Goal: Transaction & Acquisition: Download file/media

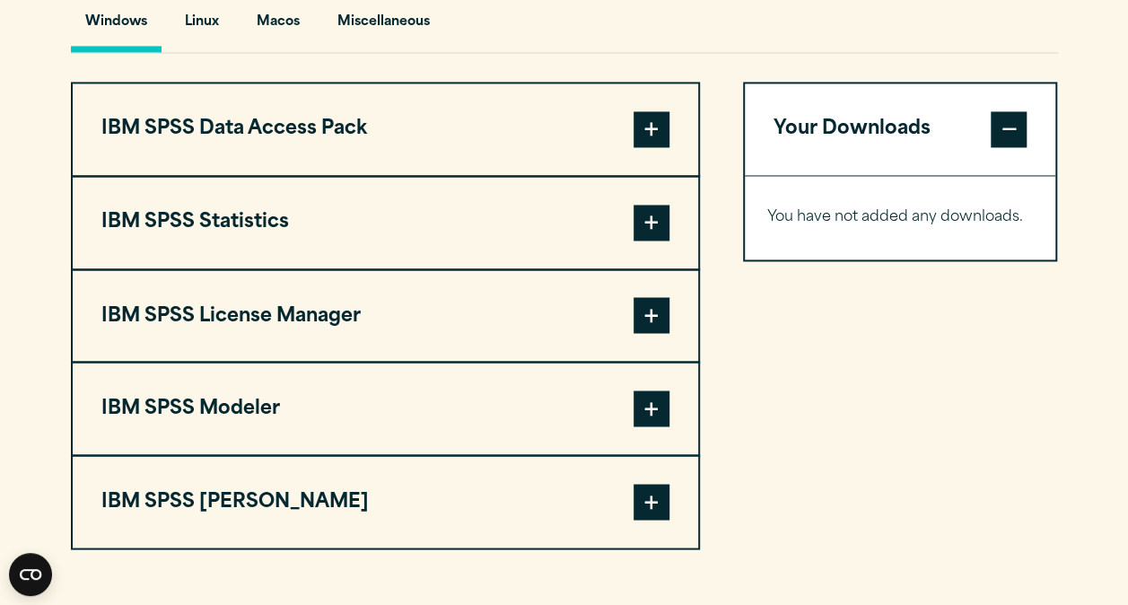
scroll to position [1409, 0]
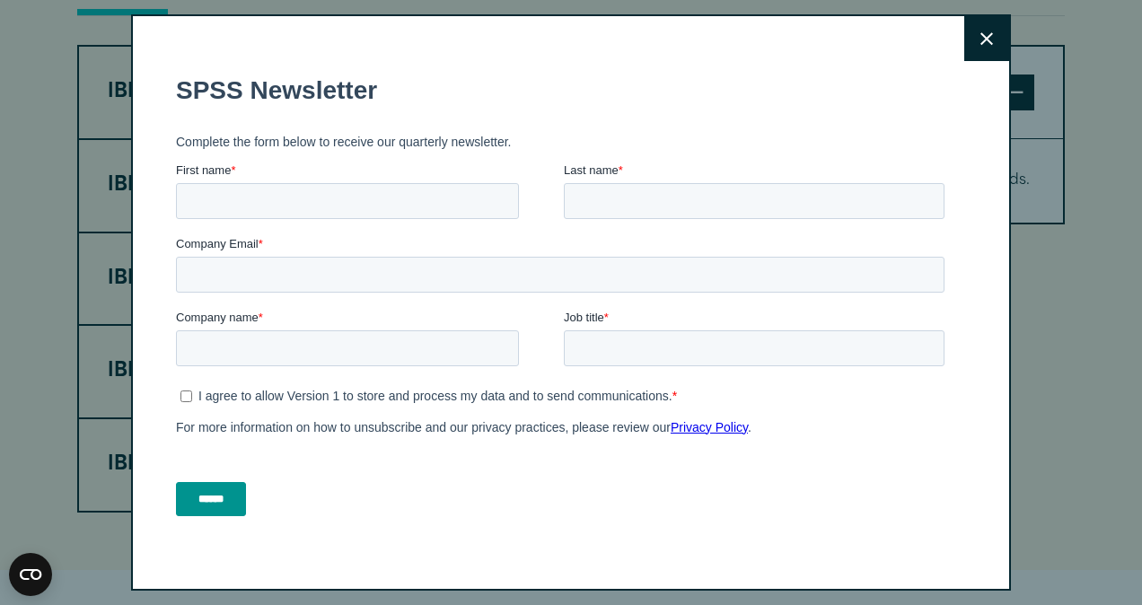
click at [674, 184] on div "Last name *" at bounding box center [758, 190] width 388 height 57
click at [964, 41] on button "Close" at bounding box center [986, 38] width 45 height 45
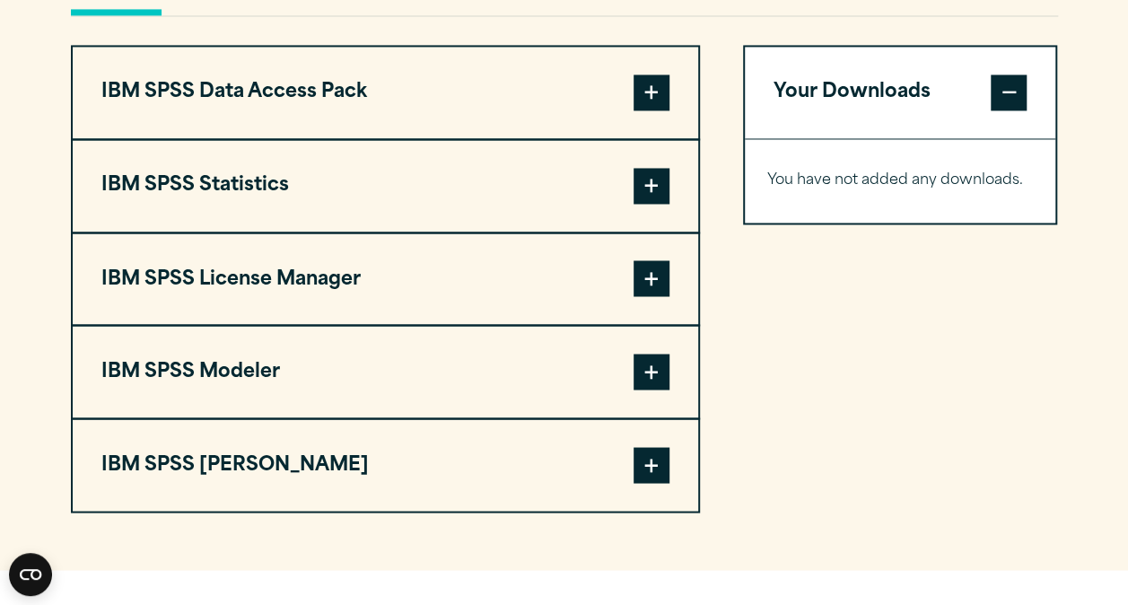
click at [653, 190] on span at bounding box center [652, 186] width 36 height 36
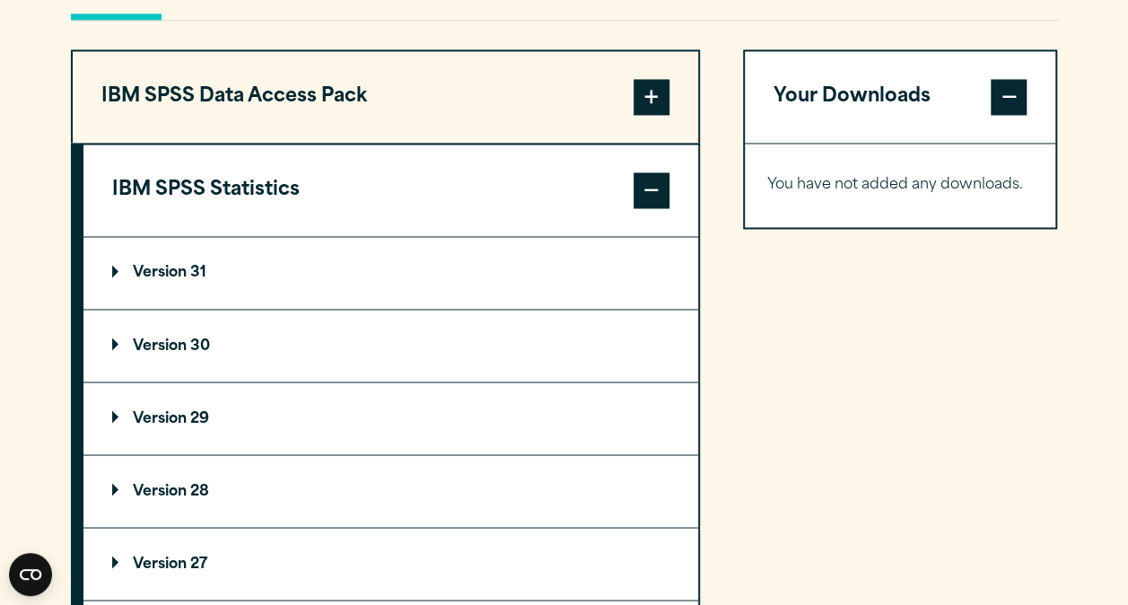
scroll to position [1384, 0]
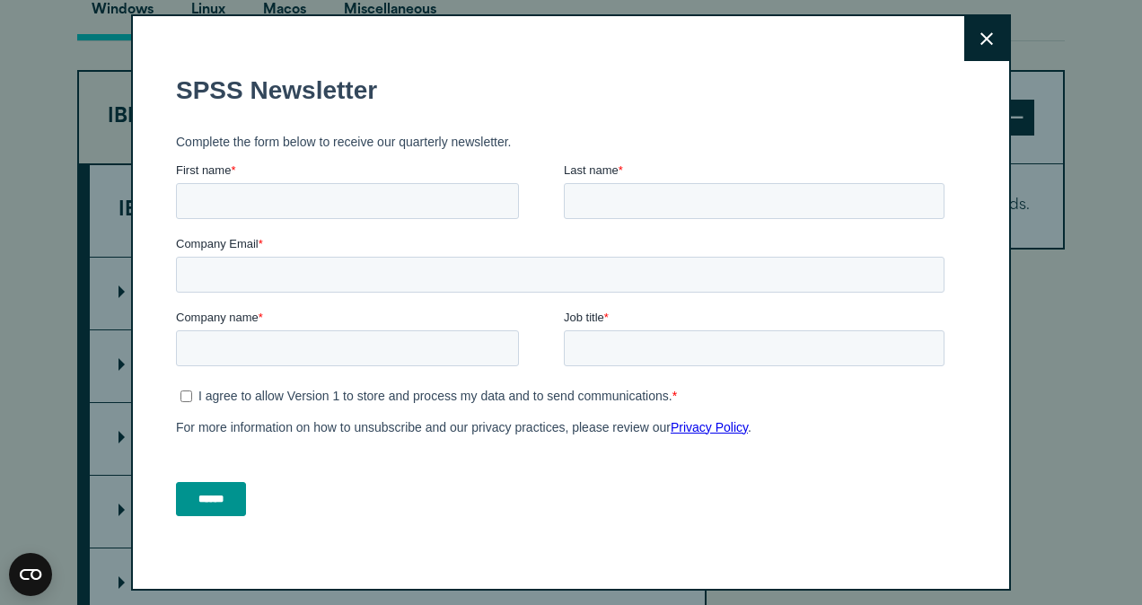
click at [980, 42] on icon at bounding box center [986, 38] width 13 height 13
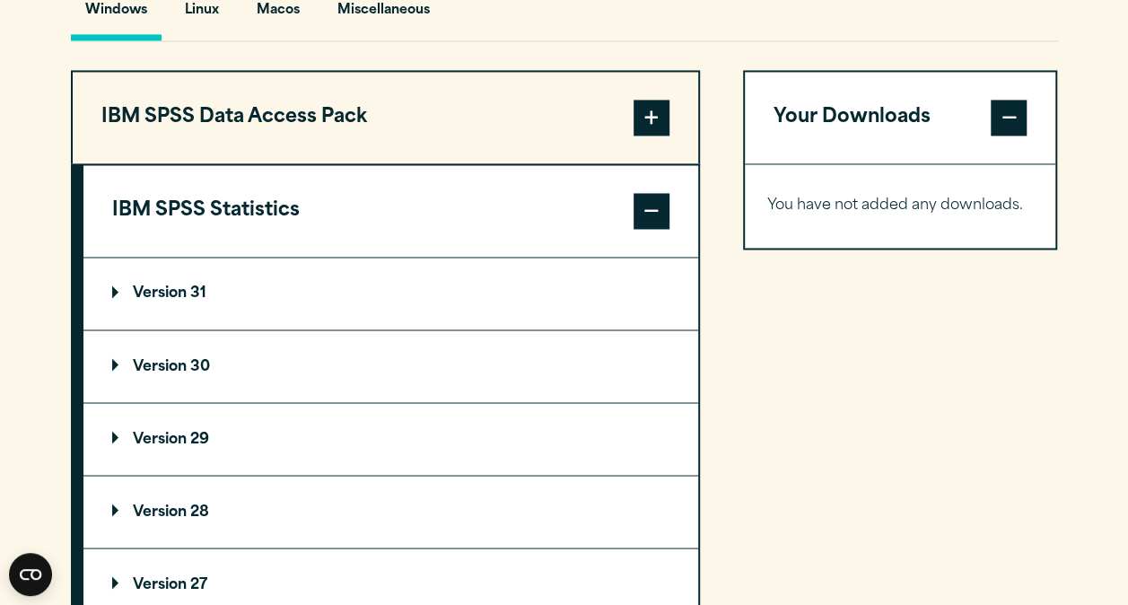
click at [462, 284] on summary "Version 31" at bounding box center [390, 294] width 615 height 72
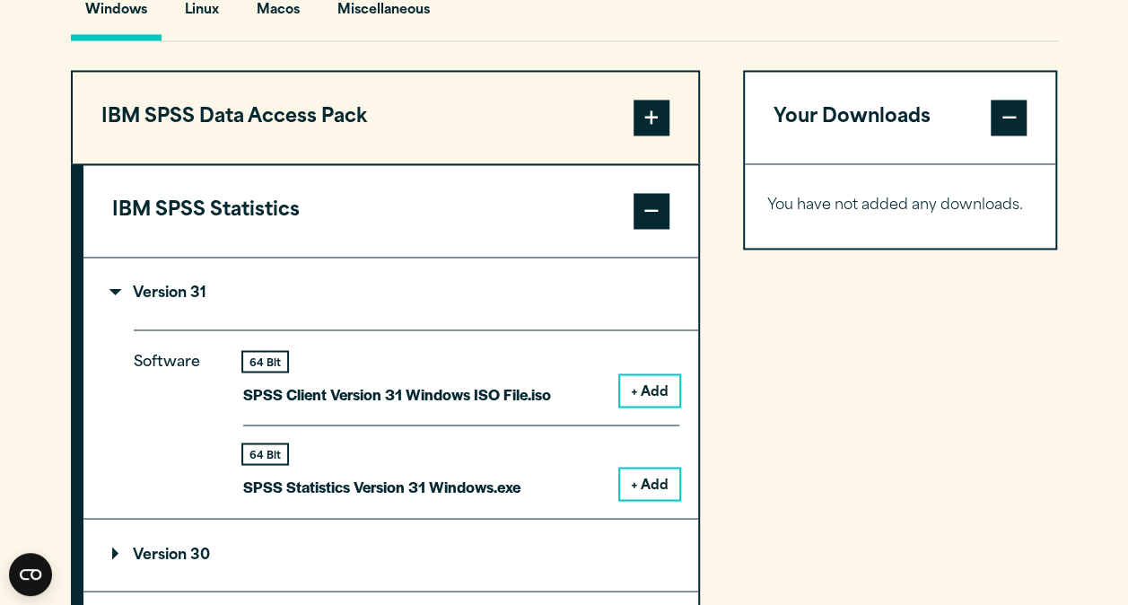
click at [645, 482] on button "+ Add" at bounding box center [649, 484] width 59 height 31
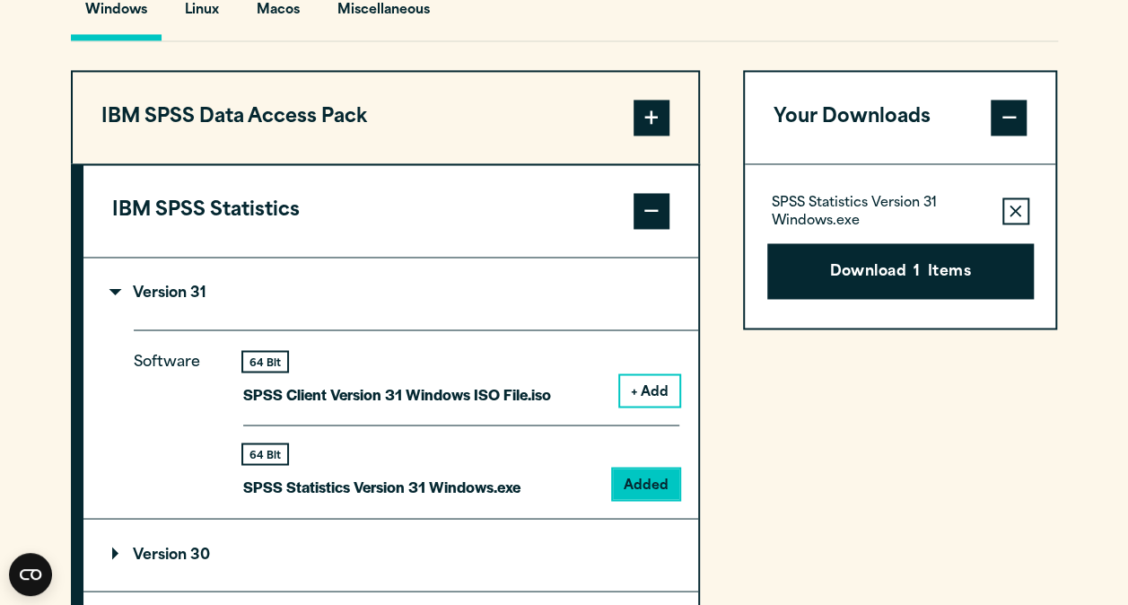
click at [650, 200] on span at bounding box center [652, 211] width 36 height 36
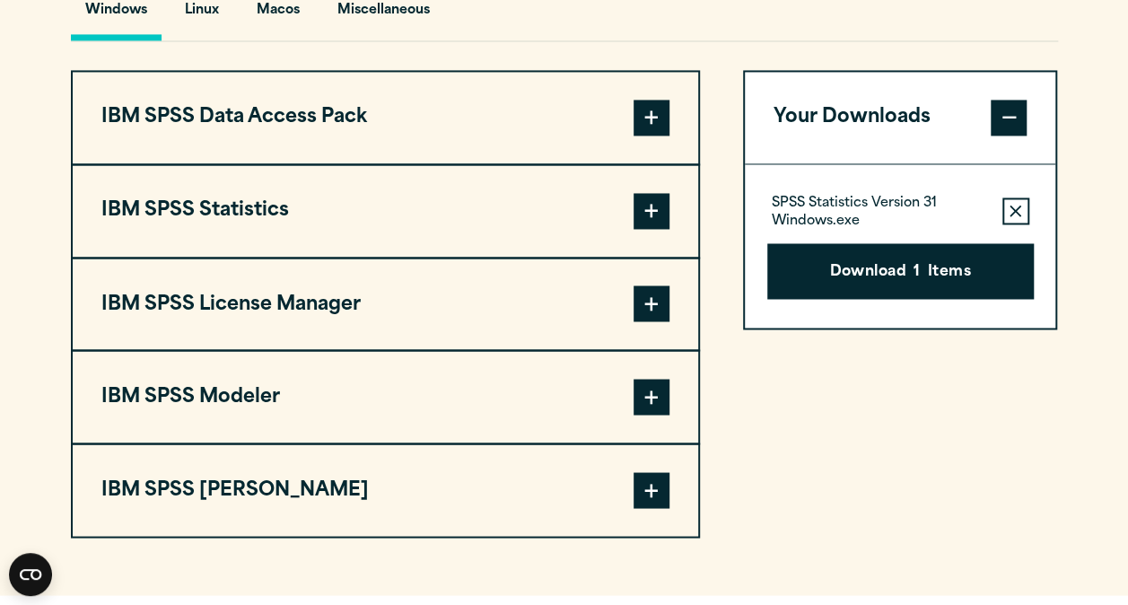
click at [661, 194] on span at bounding box center [652, 211] width 36 height 36
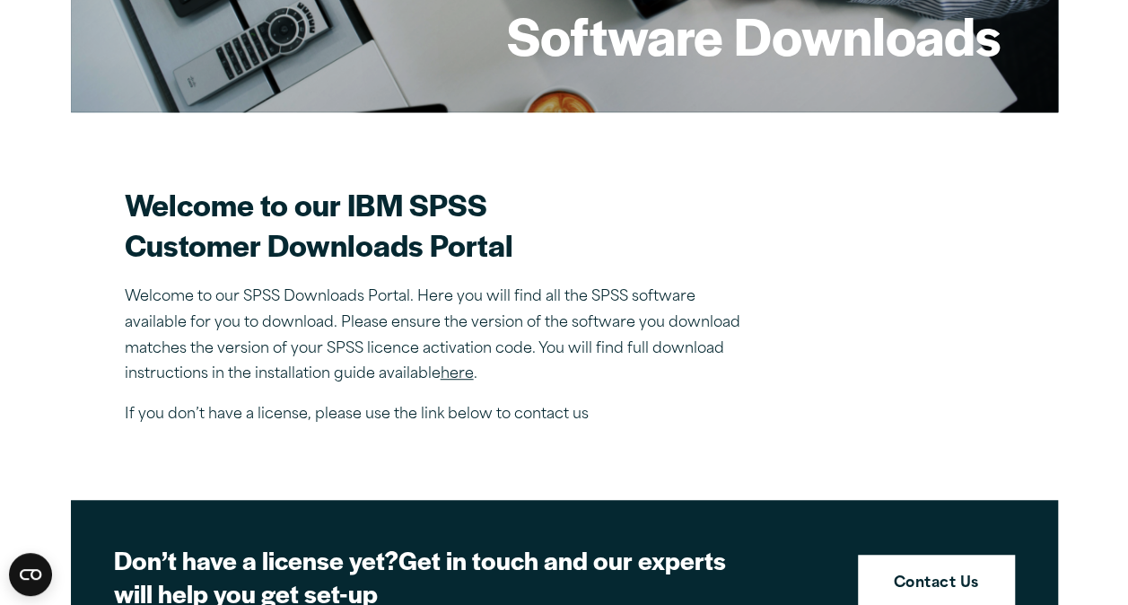
scroll to position [380, 0]
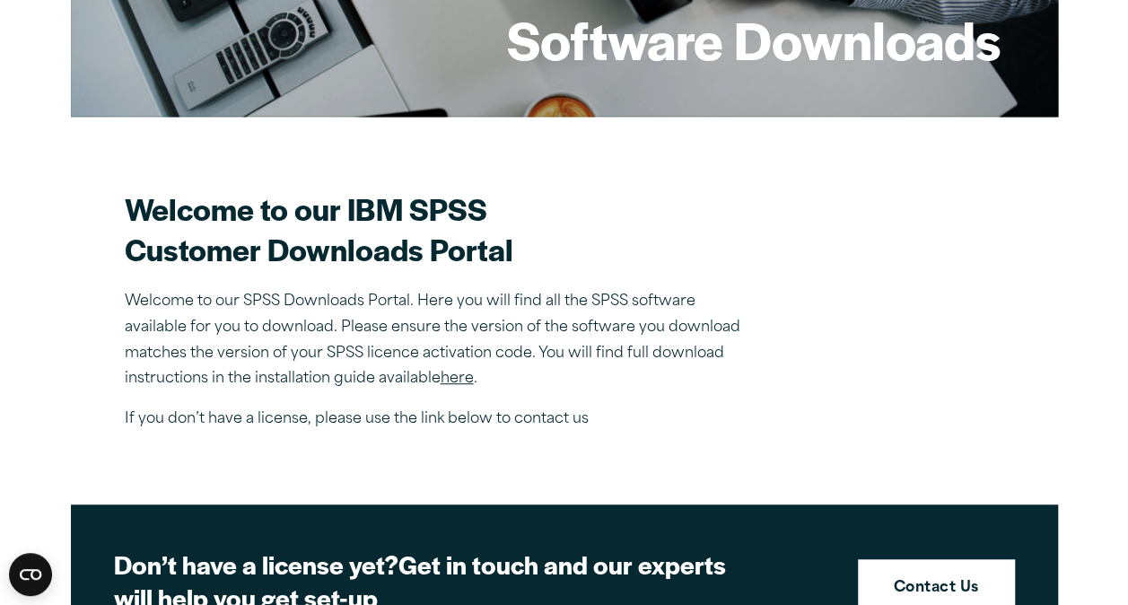
drag, startPoint x: 361, startPoint y: 365, endPoint x: 138, endPoint y: 318, distance: 227.7
click at [138, 318] on p "Welcome to our SPSS Downloads Portal. Here you will find all the SPSS software …" at bounding box center [439, 340] width 628 height 103
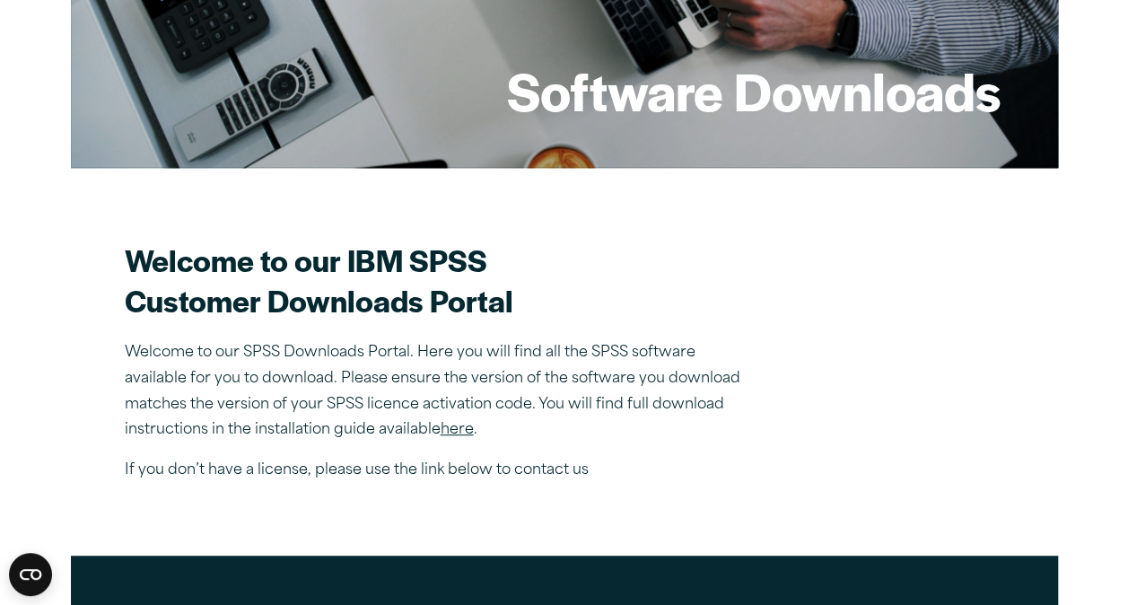
scroll to position [327, 0]
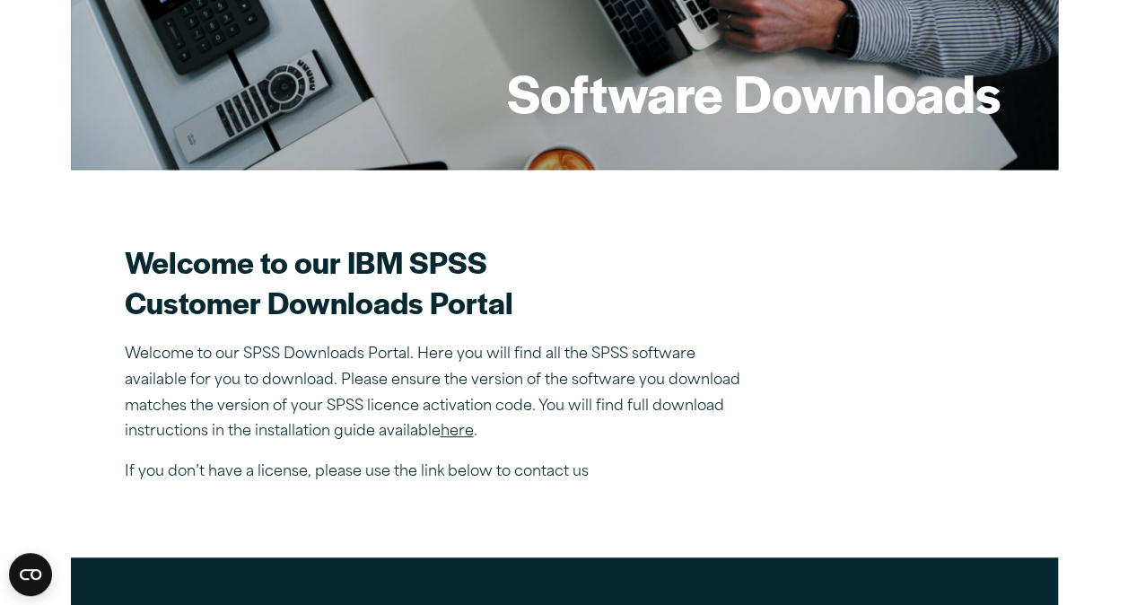
click at [456, 431] on link "here" at bounding box center [457, 432] width 33 height 14
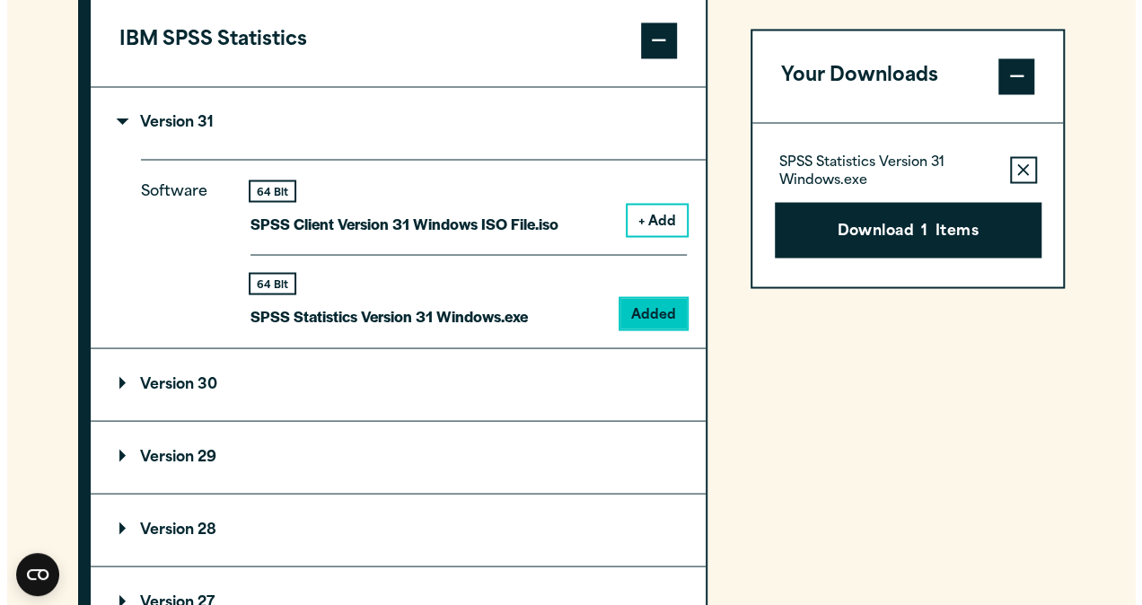
scroll to position [1559, 0]
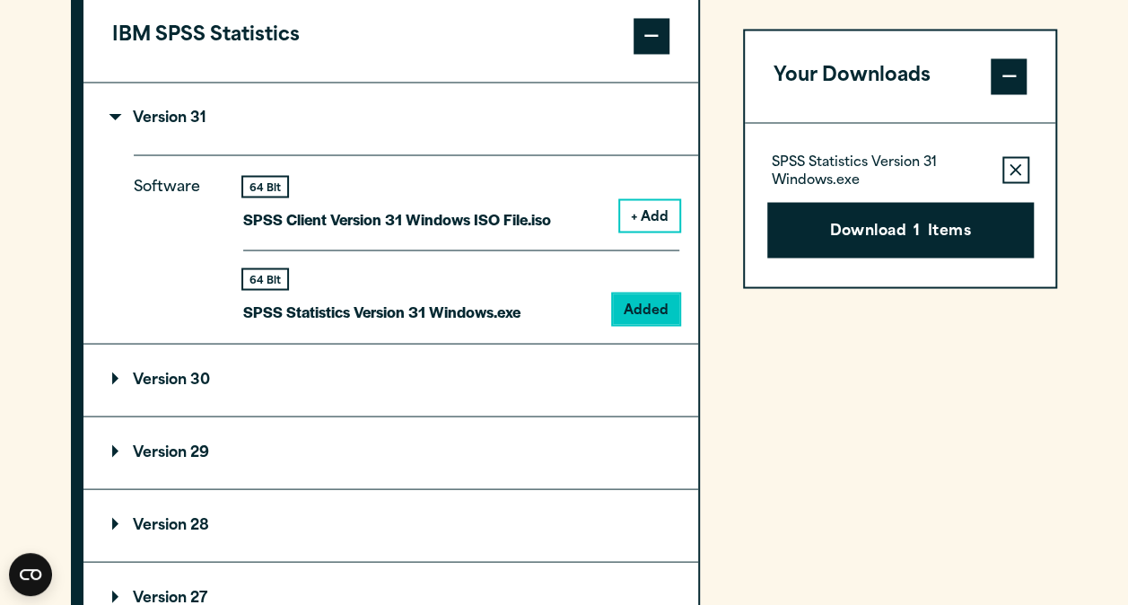
click at [855, 241] on button "Download 1 Items" at bounding box center [901, 230] width 267 height 56
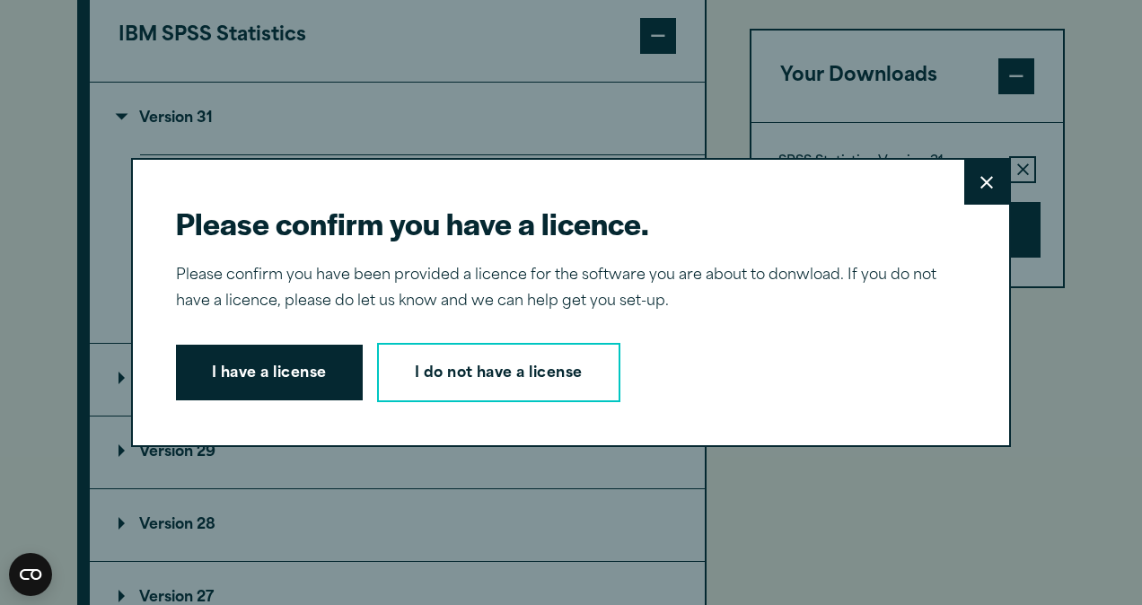
click at [278, 363] on button "I have a license" at bounding box center [269, 373] width 187 height 56
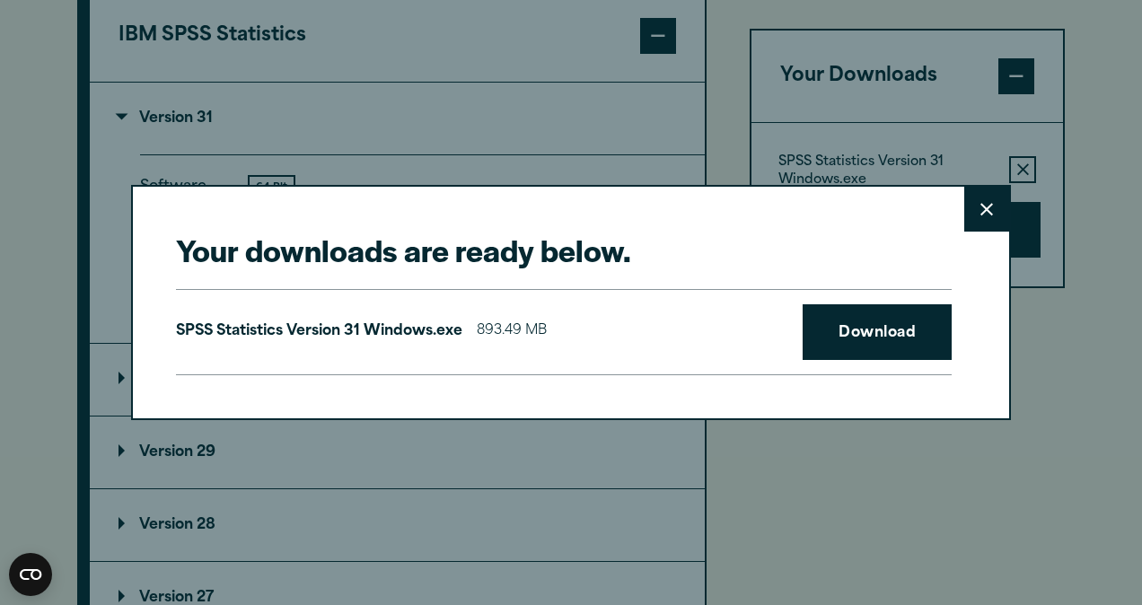
click at [891, 335] on link "Download" at bounding box center [877, 332] width 149 height 56
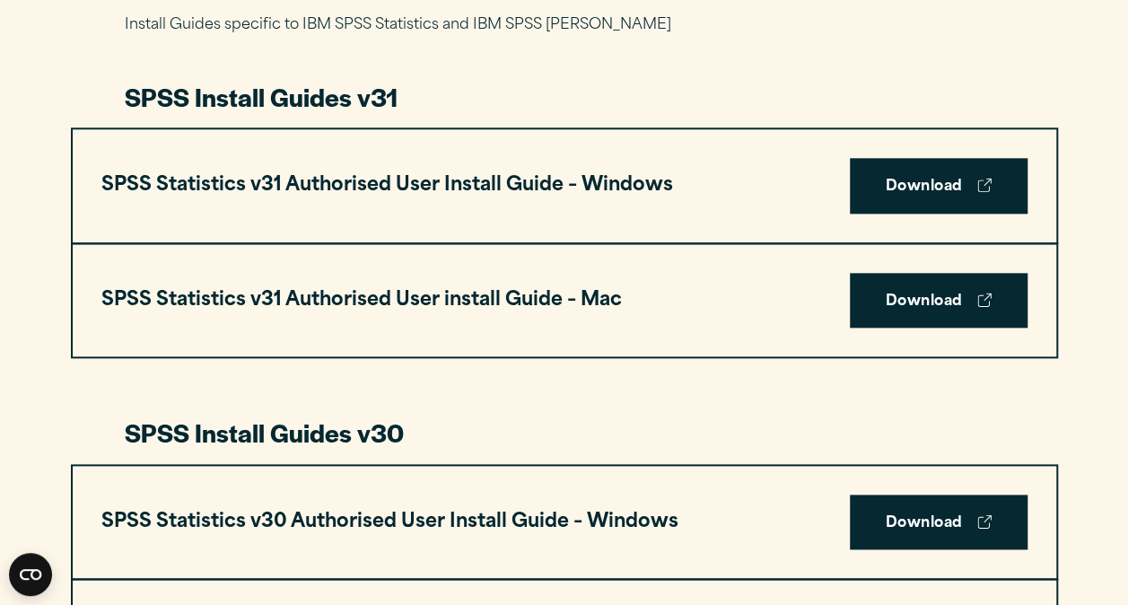
scroll to position [917, 0]
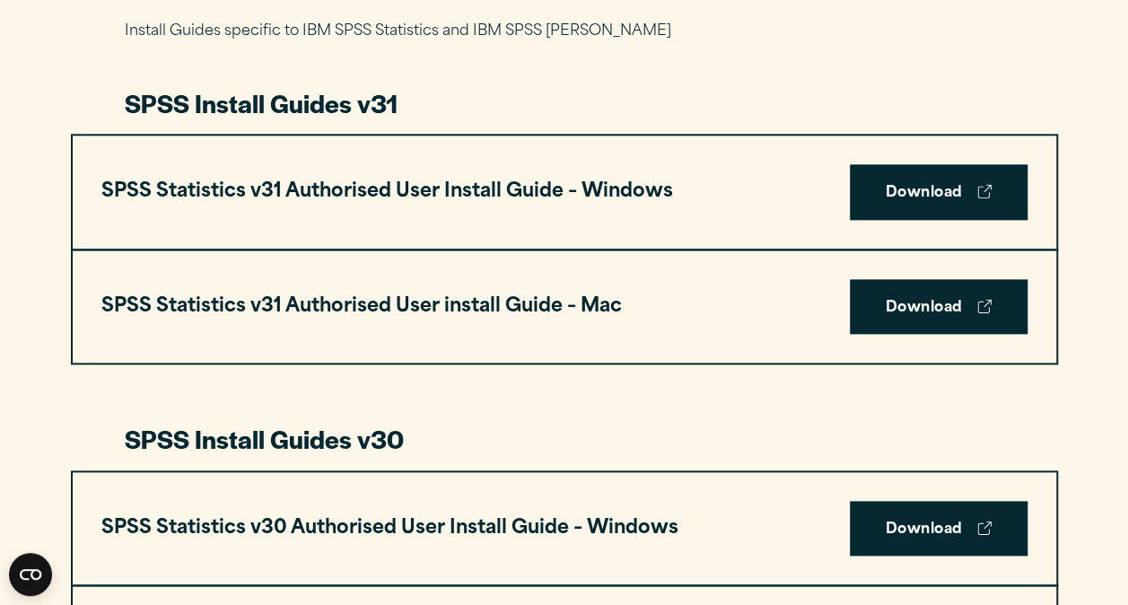
click at [961, 183] on link "Download" at bounding box center [939, 192] width 178 height 56
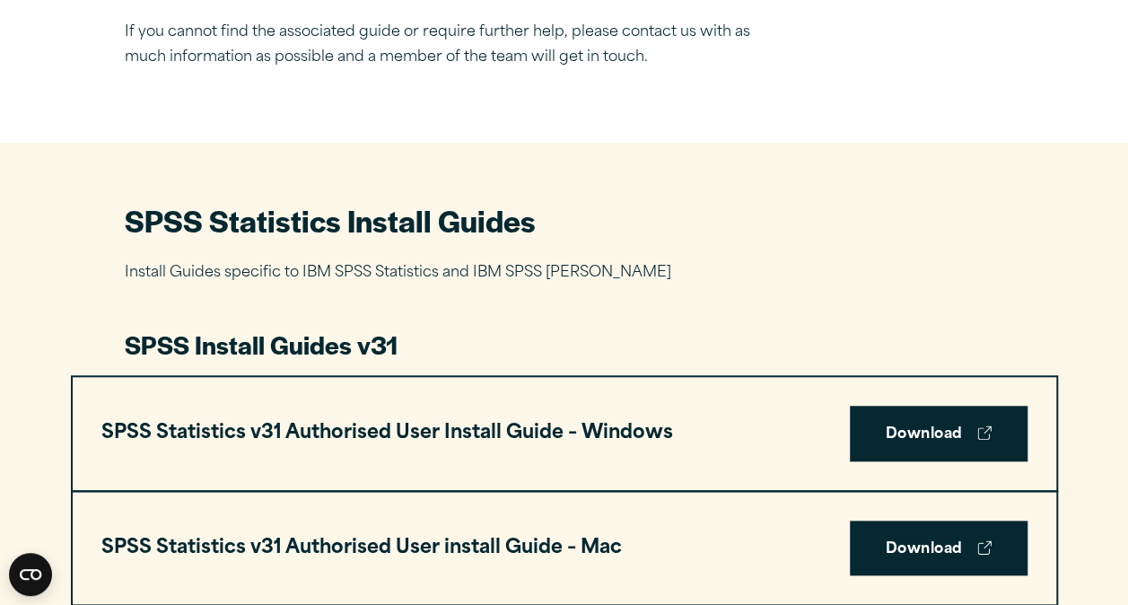
scroll to position [637, 0]
